Goal: Information Seeking & Learning: Compare options

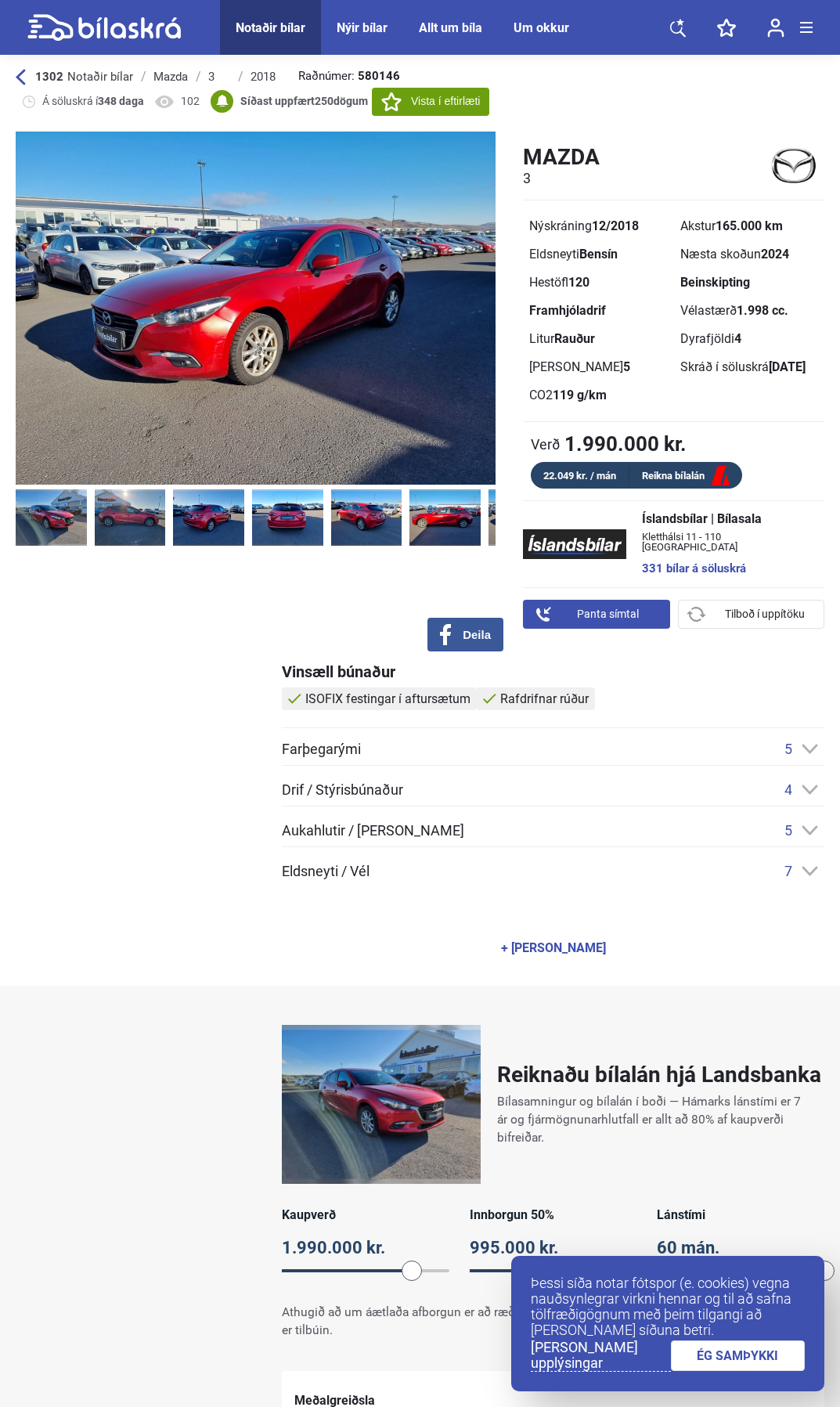
click at [490, 508] on img at bounding box center [524, 518] width 71 height 57
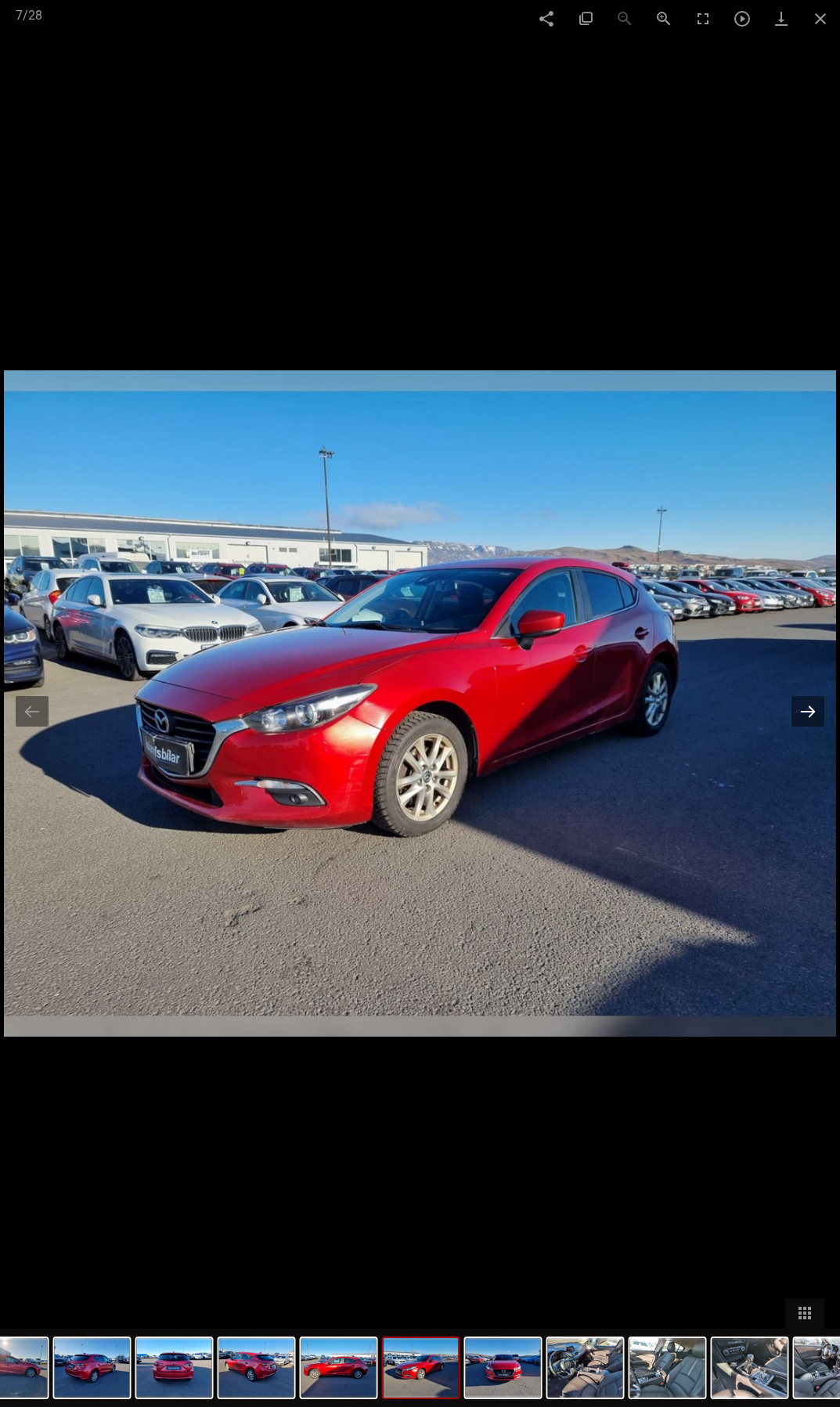
click at [804, 715] on button at bounding box center [807, 711] width 33 height 30
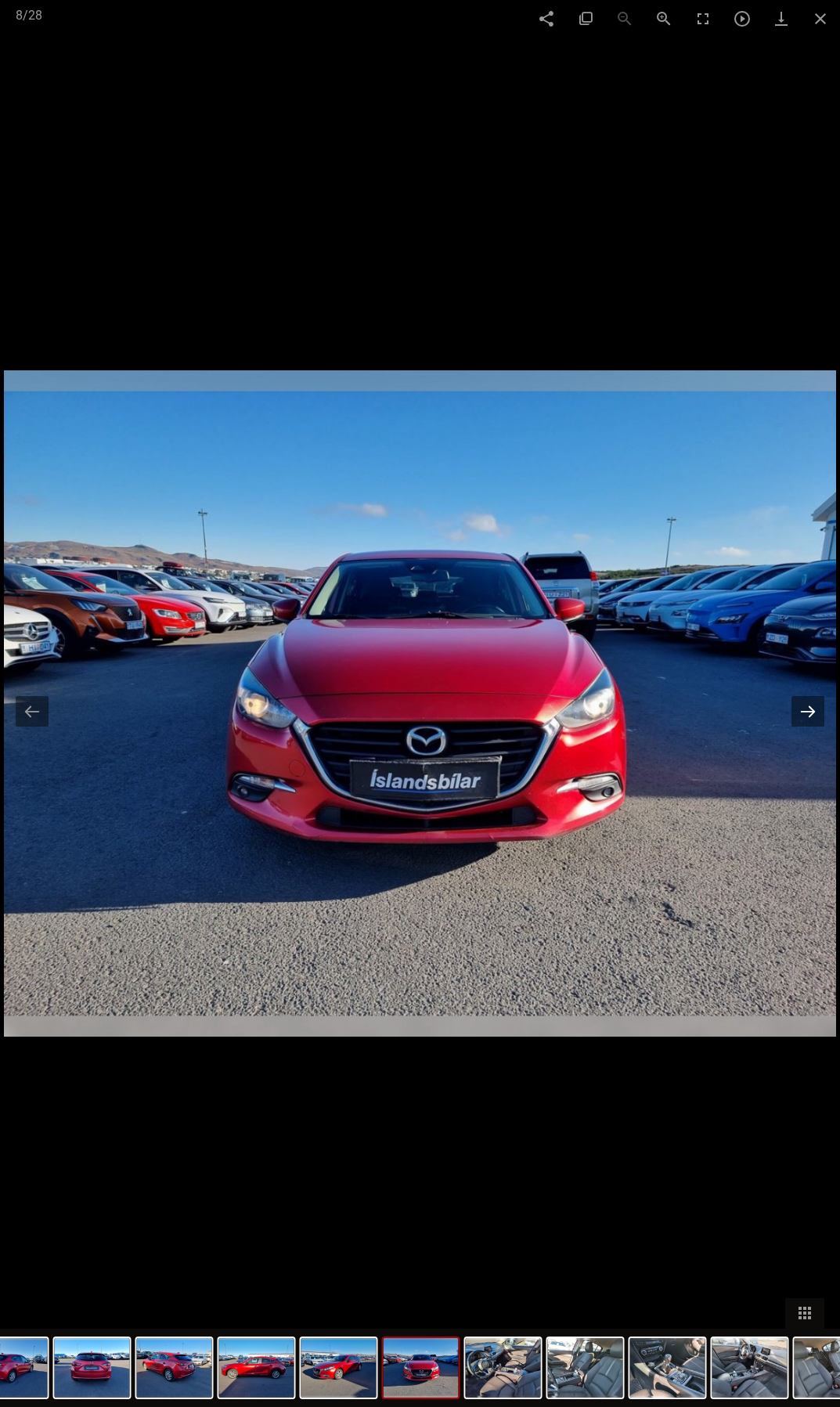
click at [804, 715] on button at bounding box center [807, 711] width 33 height 30
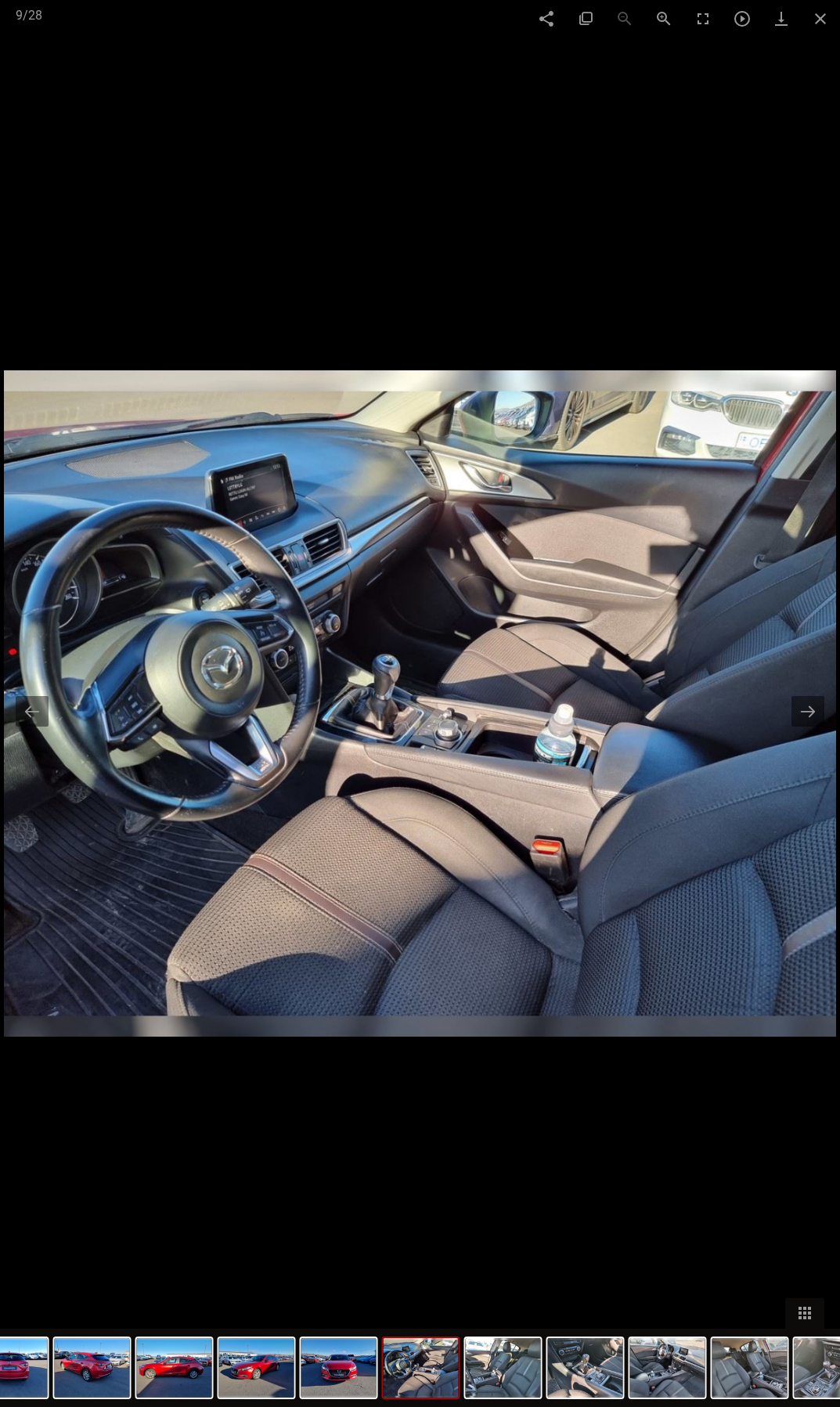
click at [808, 732] on img at bounding box center [419, 703] width 832 height 665
click at [806, 712] on button at bounding box center [807, 711] width 33 height 30
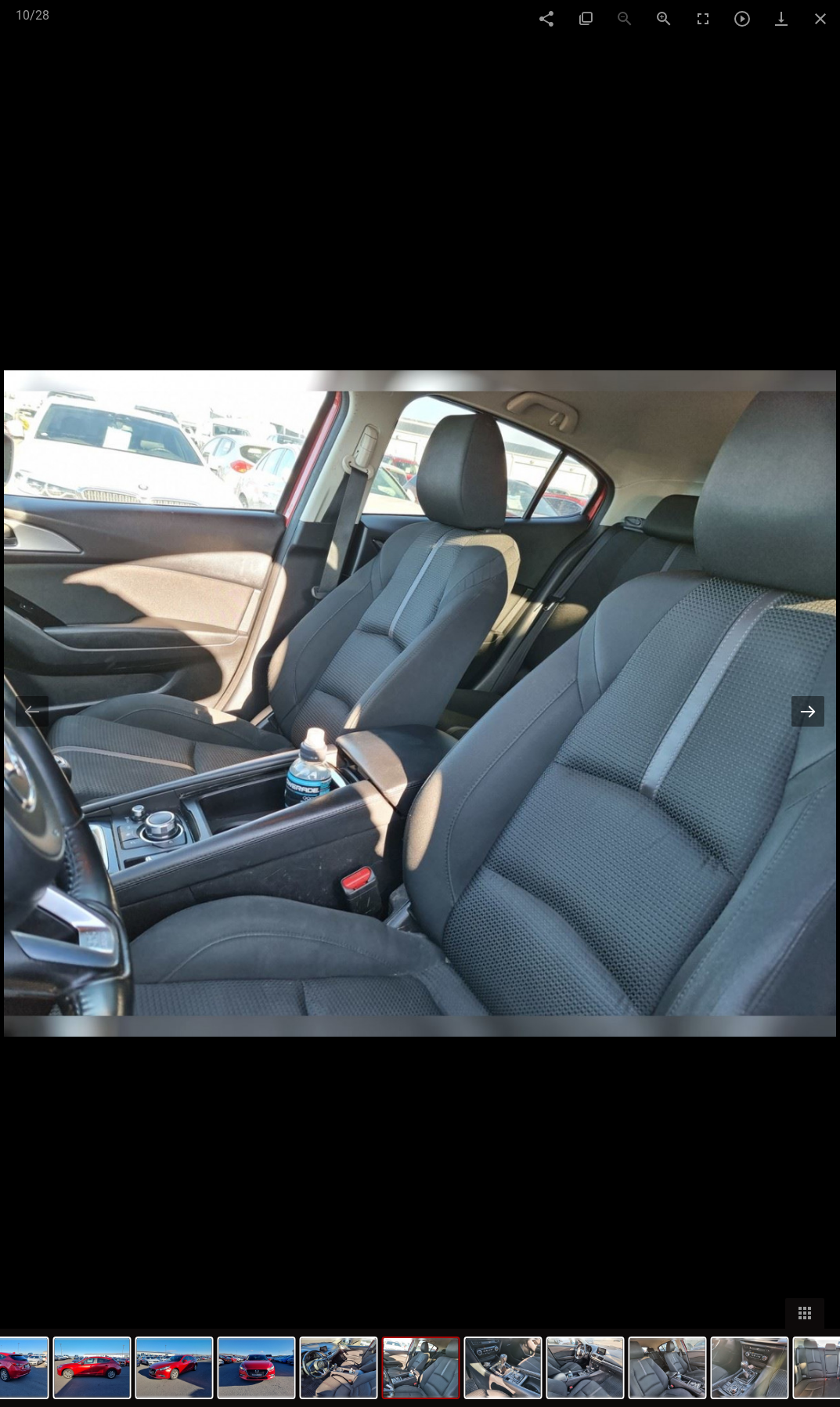
click at [816, 719] on button at bounding box center [807, 711] width 33 height 30
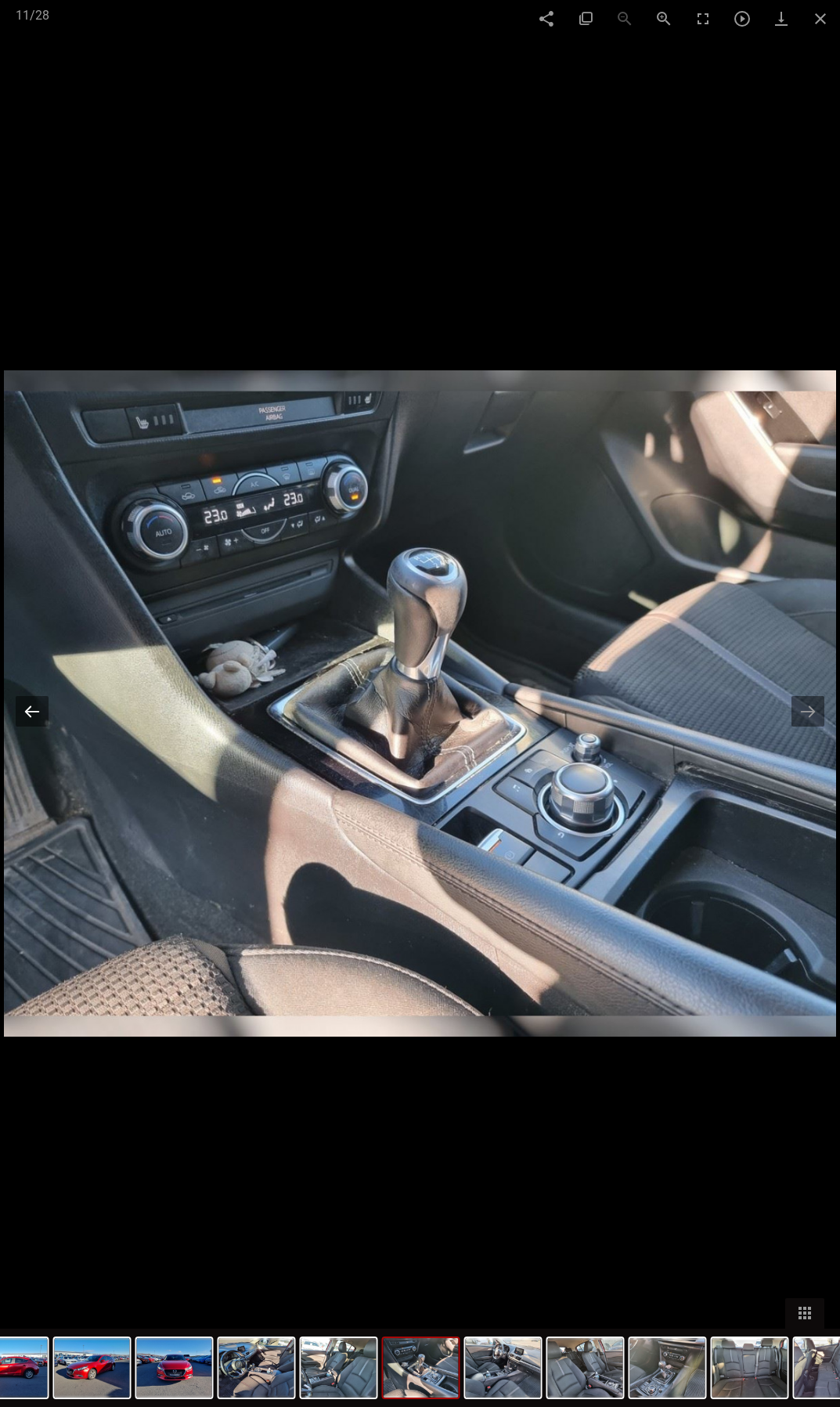
click at [27, 720] on button at bounding box center [32, 711] width 33 height 30
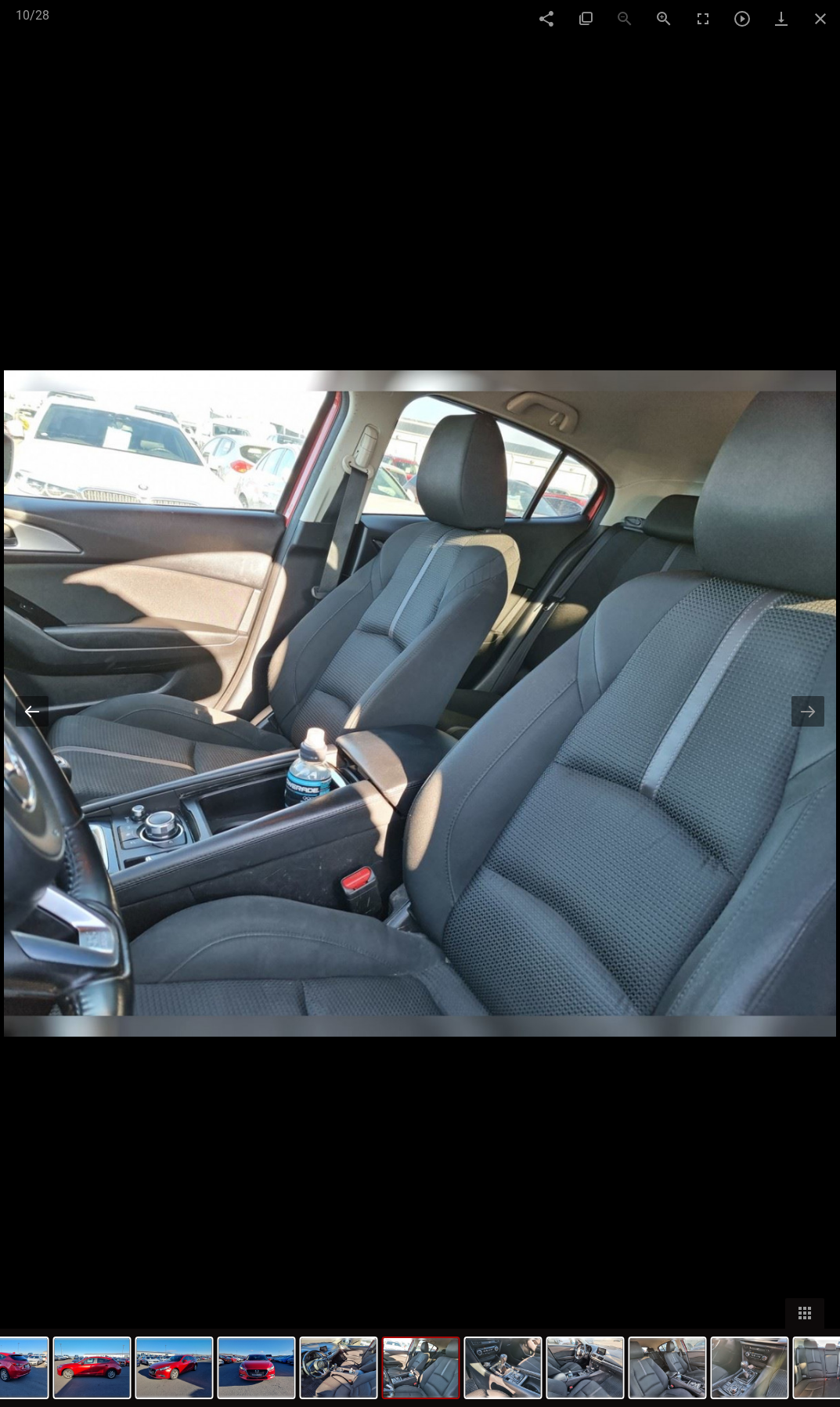
click at [27, 720] on button at bounding box center [32, 711] width 33 height 30
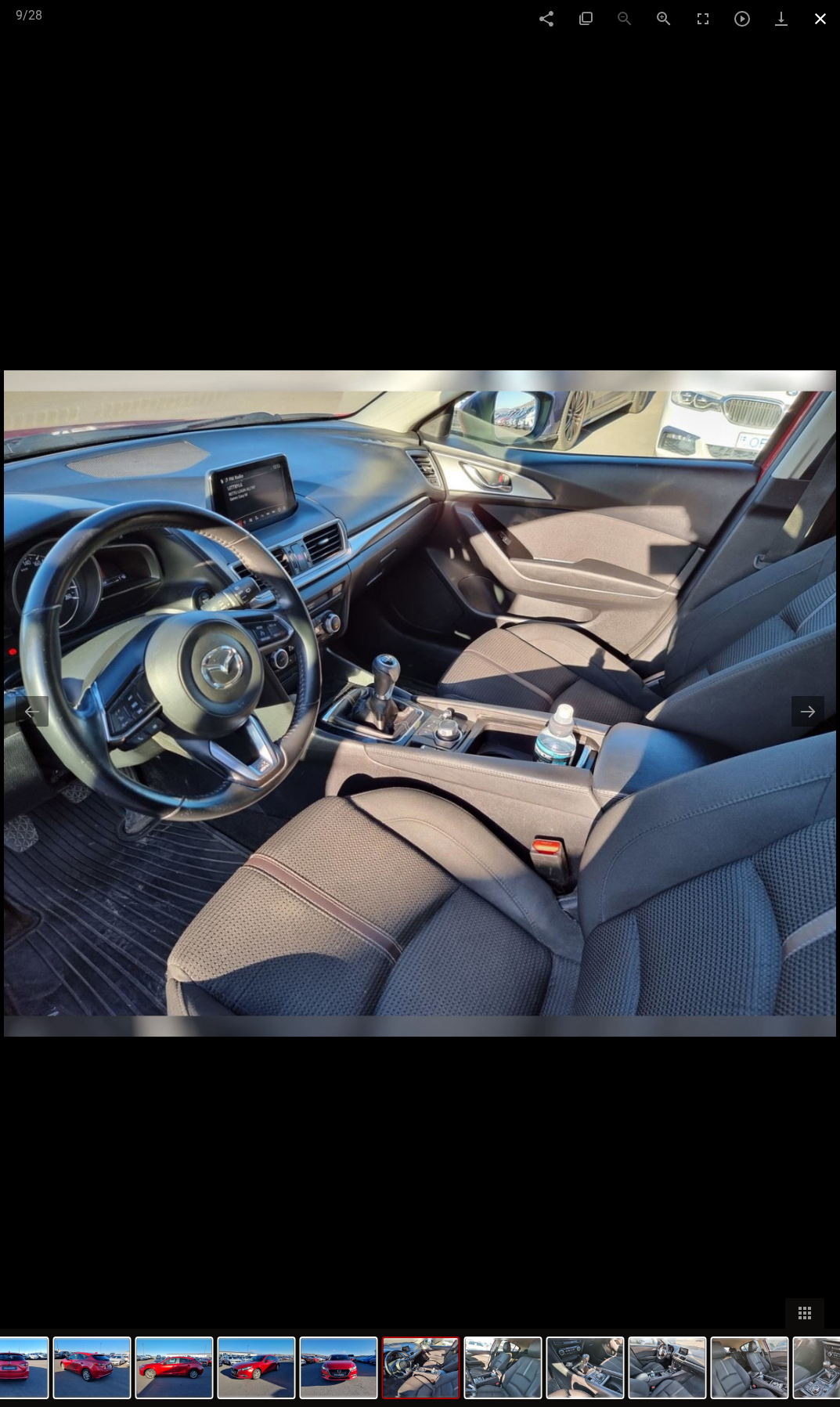
click at [819, 13] on span at bounding box center [820, 18] width 39 height 37
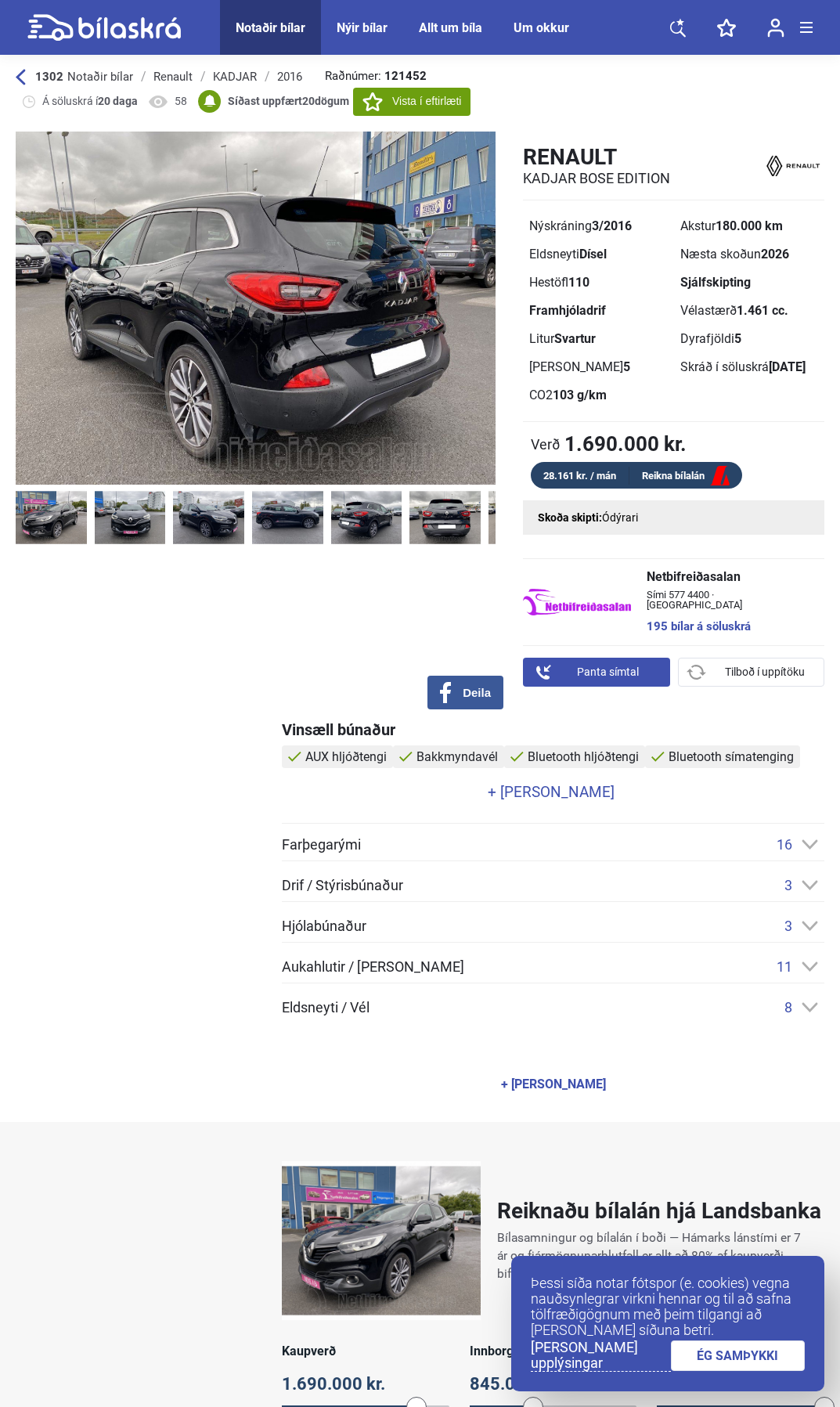
click at [492, 516] on img at bounding box center [524, 518] width 71 height 57
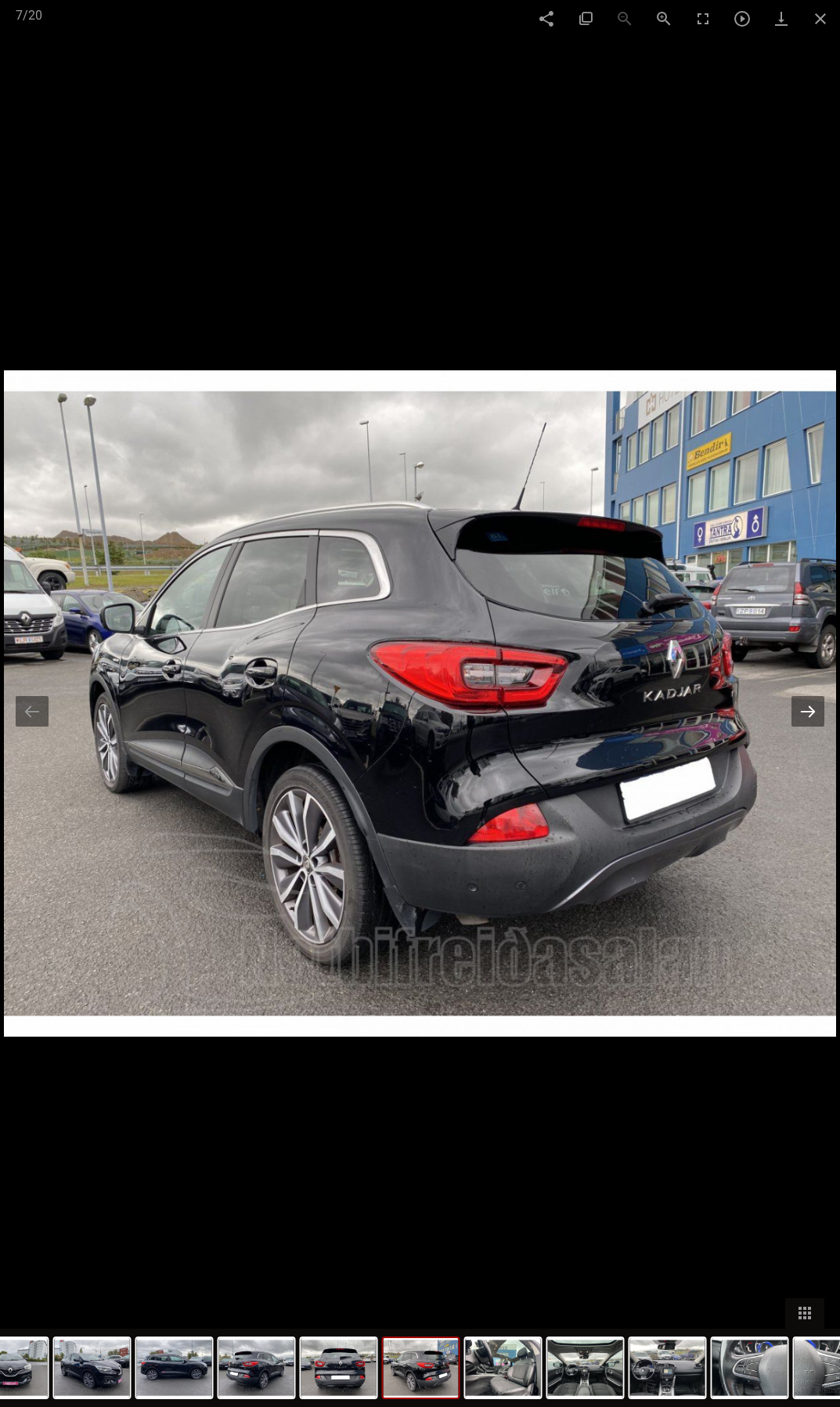
click at [817, 714] on button at bounding box center [807, 711] width 33 height 30
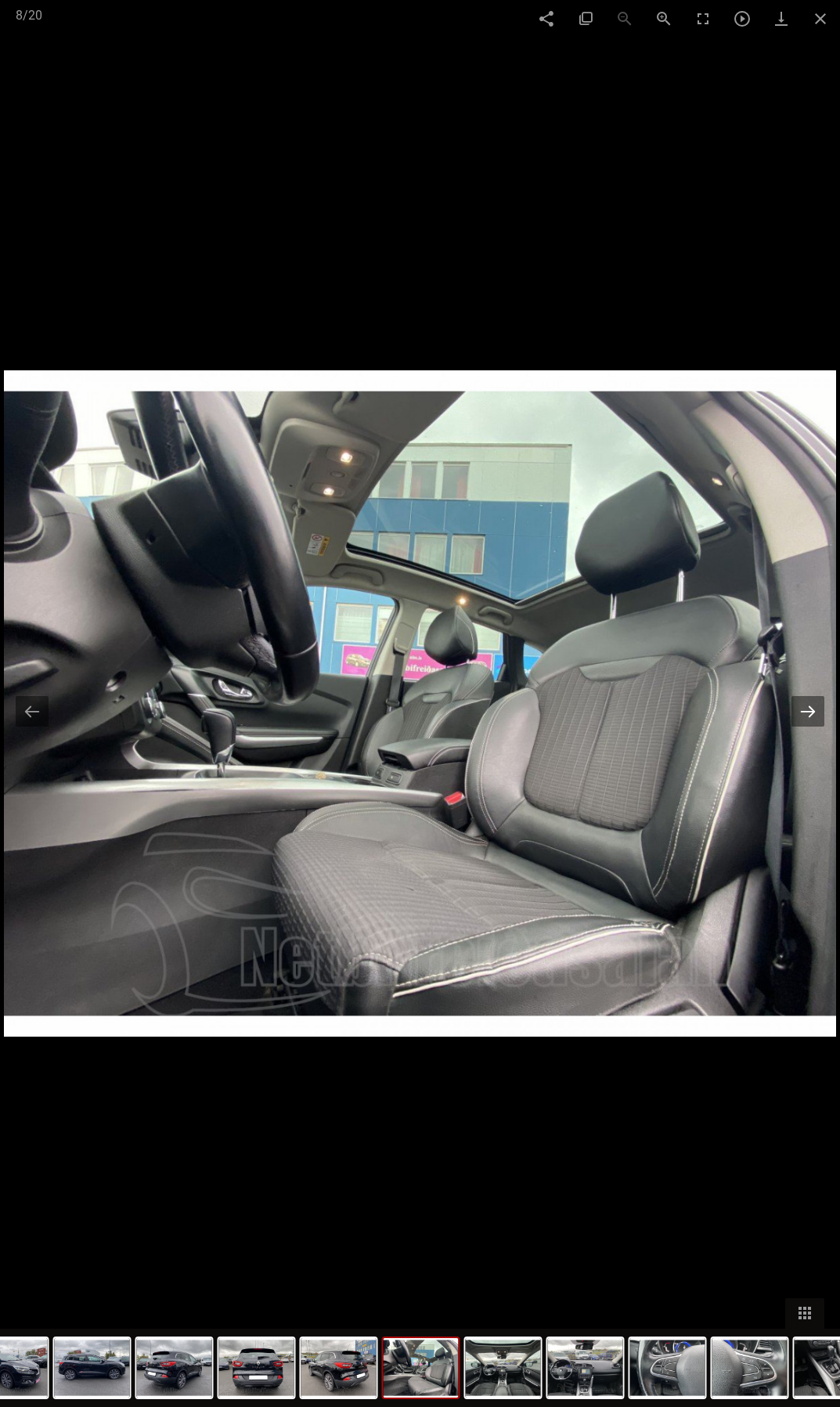
click at [812, 713] on button at bounding box center [807, 711] width 33 height 30
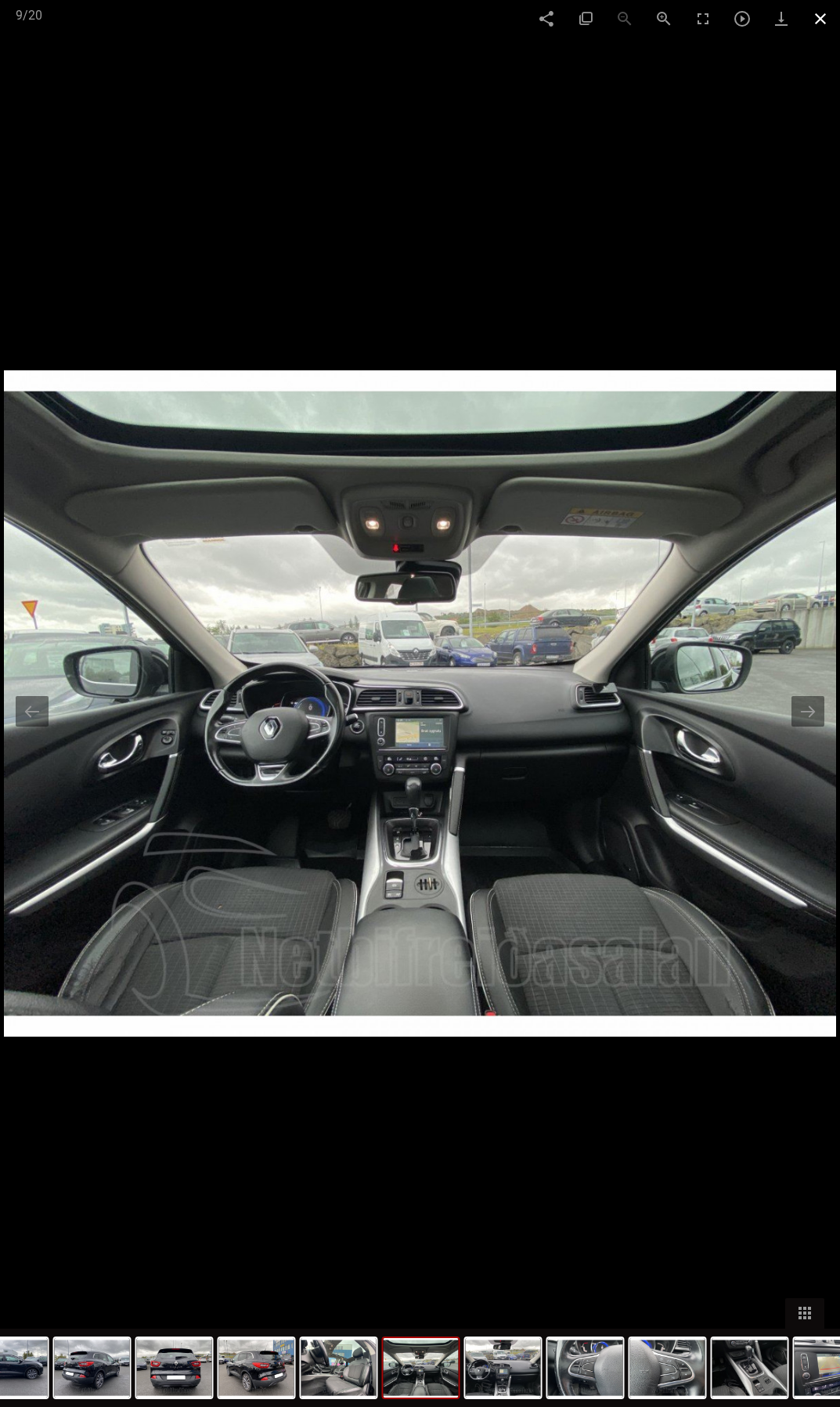
click at [822, 20] on span at bounding box center [820, 18] width 39 height 37
